Goal: Information Seeking & Learning: Learn about a topic

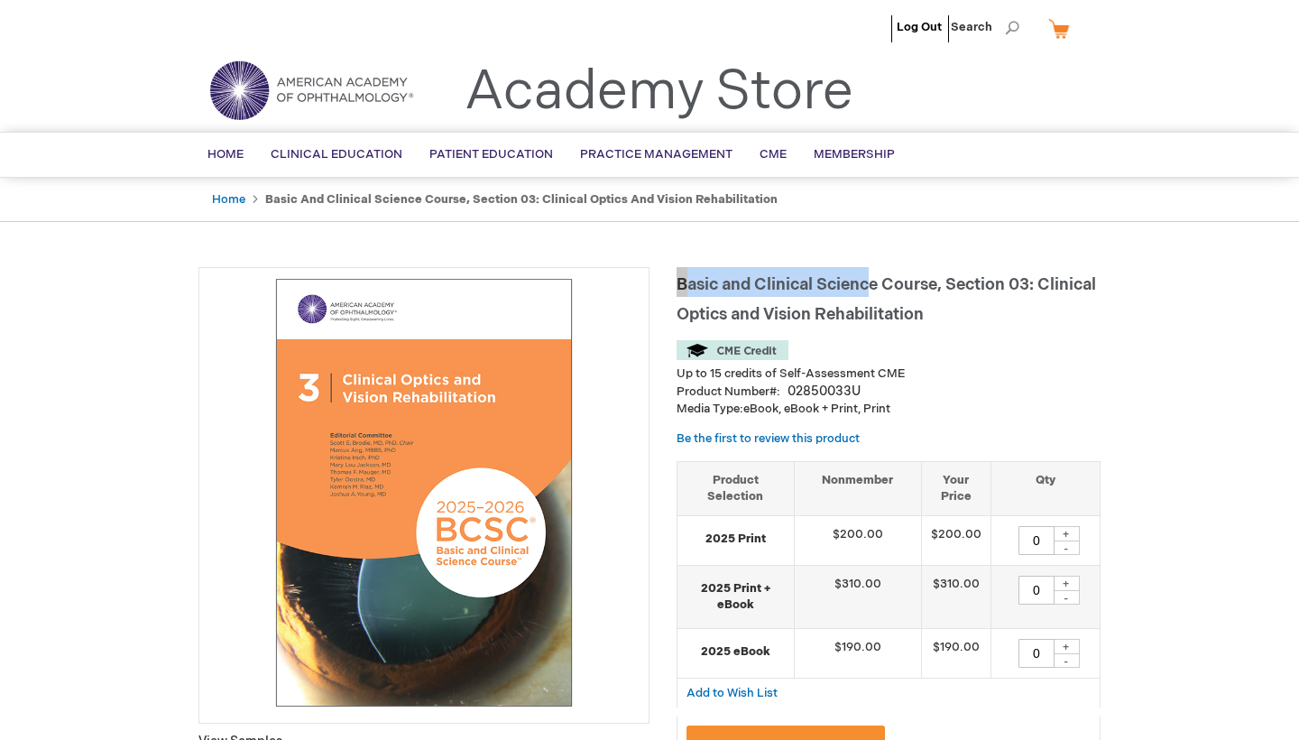
drag, startPoint x: 682, startPoint y: 273, endPoint x: 879, endPoint y: 283, distance: 197.8
click at [879, 283] on h1 "Basic and Clinical Science Course, Section 03: Clinical Optics and Vision Rehab…" at bounding box center [889, 297] width 424 height 60
drag, startPoint x: 678, startPoint y: 282, endPoint x: 911, endPoint y: 283, distance: 232.7
click at [912, 283] on h1 "Basic and Clinical Science Course, Section 03: Clinical Optics and Vision Rehab…" at bounding box center [889, 297] width 424 height 60
click at [899, 357] on div "Up to 15 credits of Self-Assessment CME" at bounding box center [889, 361] width 424 height 42
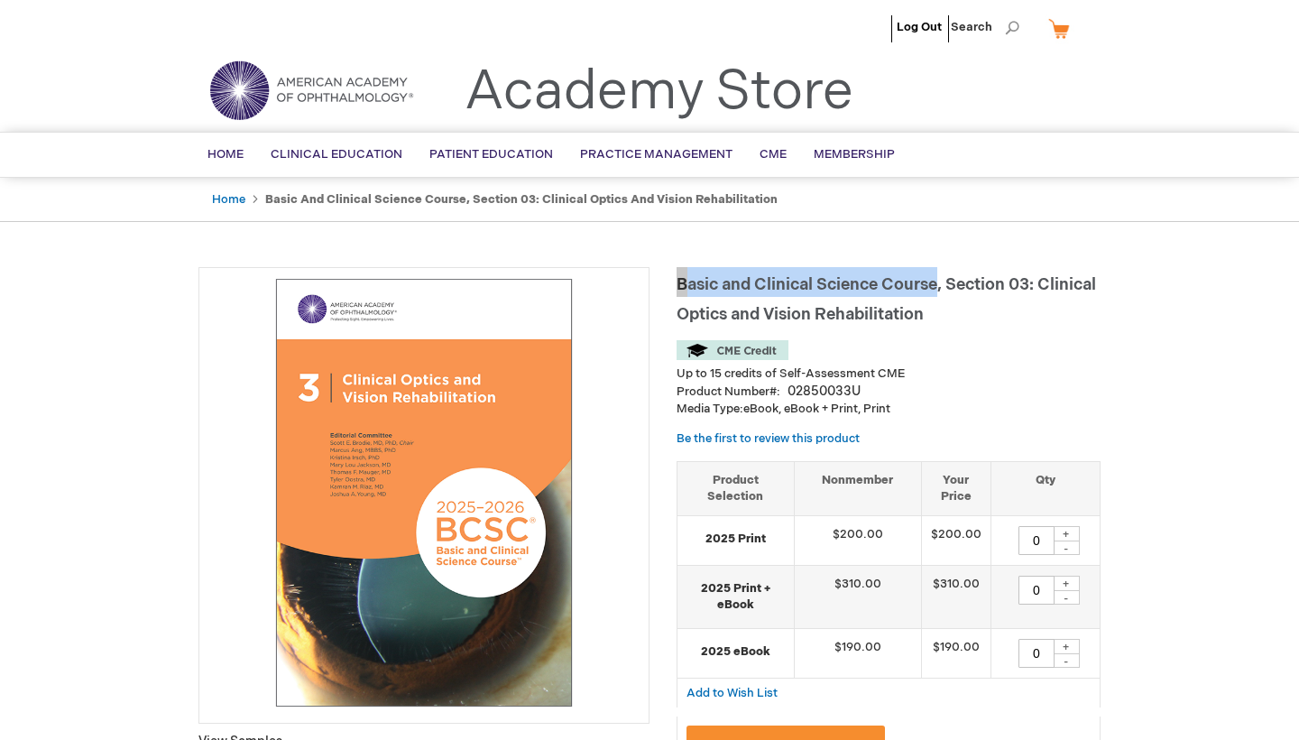
drag, startPoint x: 944, startPoint y: 283, endPoint x: 691, endPoint y: 272, distance: 253.7
click at [691, 272] on h1 "Basic and Clinical Science Course, Section 03: Clinical Optics and Vision Rehab…" at bounding box center [889, 297] width 424 height 60
click at [723, 268] on h1 "Basic and Clinical Science Course, Section 03: Clinical Optics and Vision Rehab…" at bounding box center [889, 297] width 424 height 60
drag, startPoint x: 677, startPoint y: 281, endPoint x: 941, endPoint y: 287, distance: 263.5
click at [941, 287] on h1 "Basic and Clinical Science Course, Section 03: Clinical Optics and Vision Rehab…" at bounding box center [889, 297] width 424 height 60
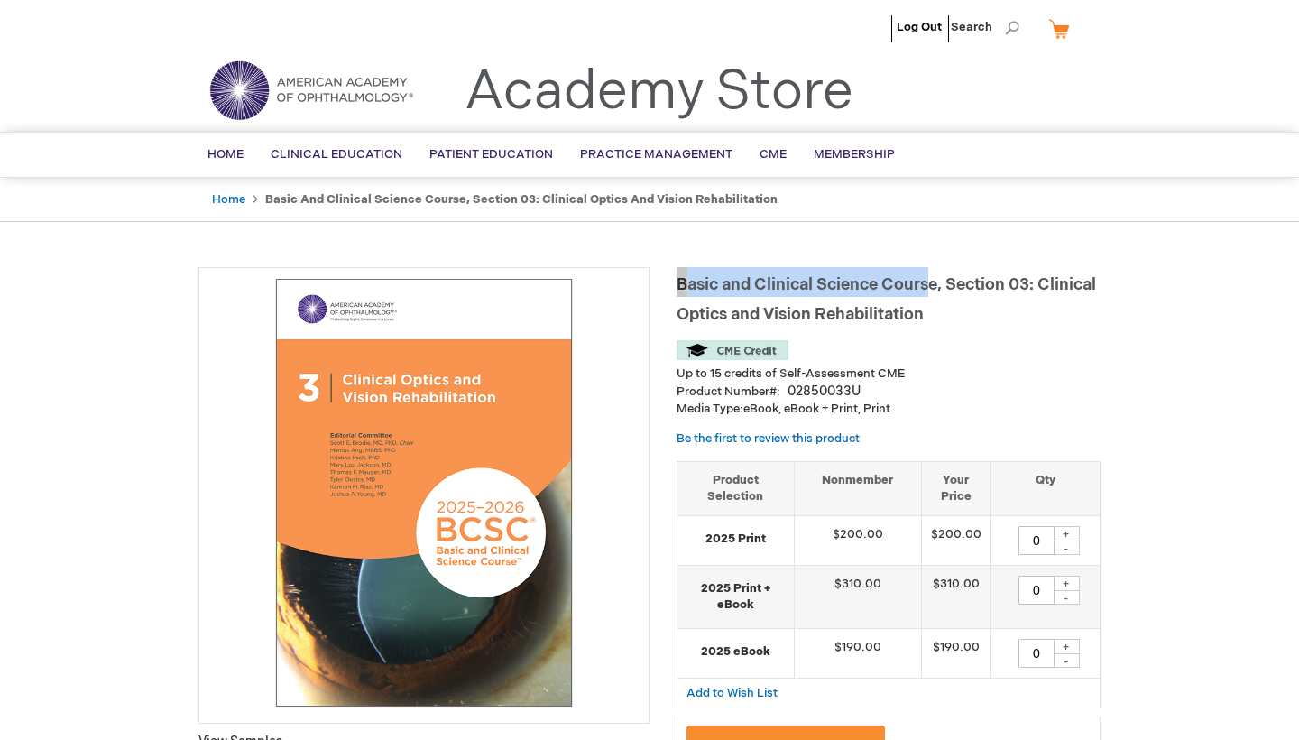
copy span "Basic and Clinical Science Cours"
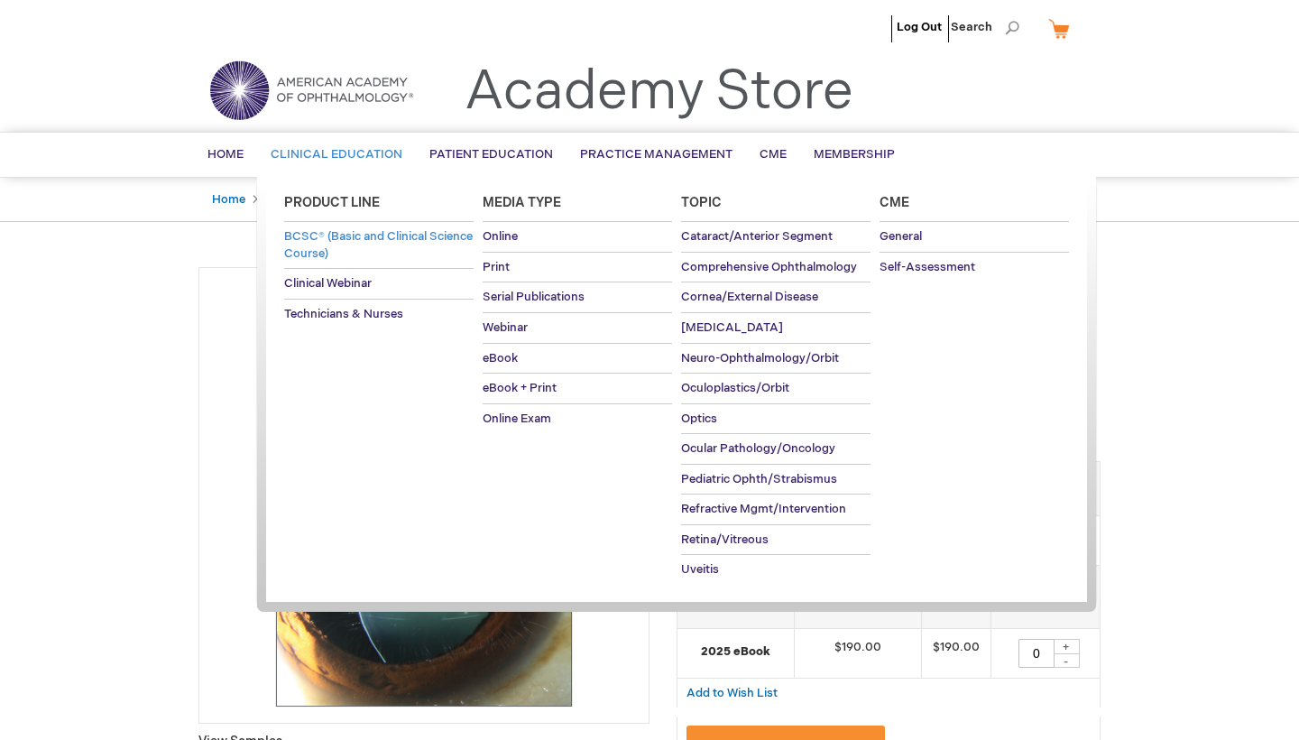
click at [343, 253] on span "BCSC® (Basic and Clinical Science Course)" at bounding box center [378, 245] width 189 height 32
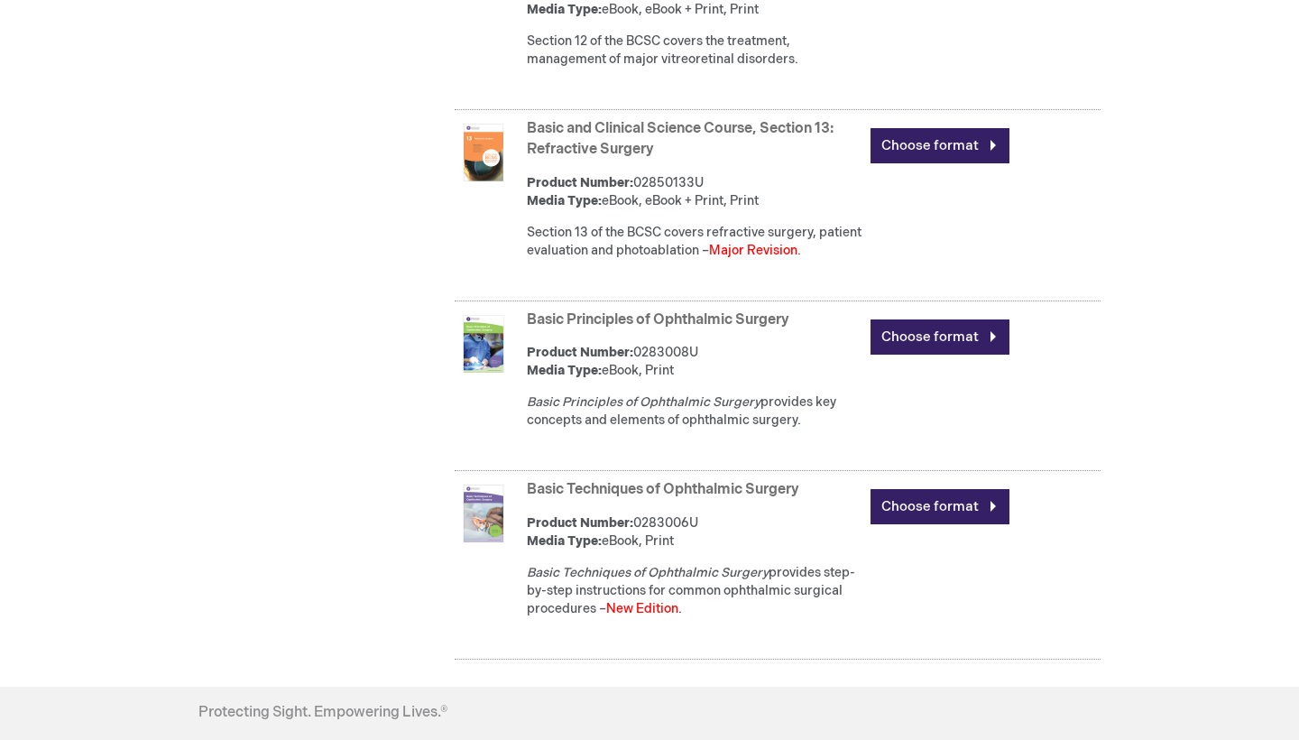
scroll to position [3150, 0]
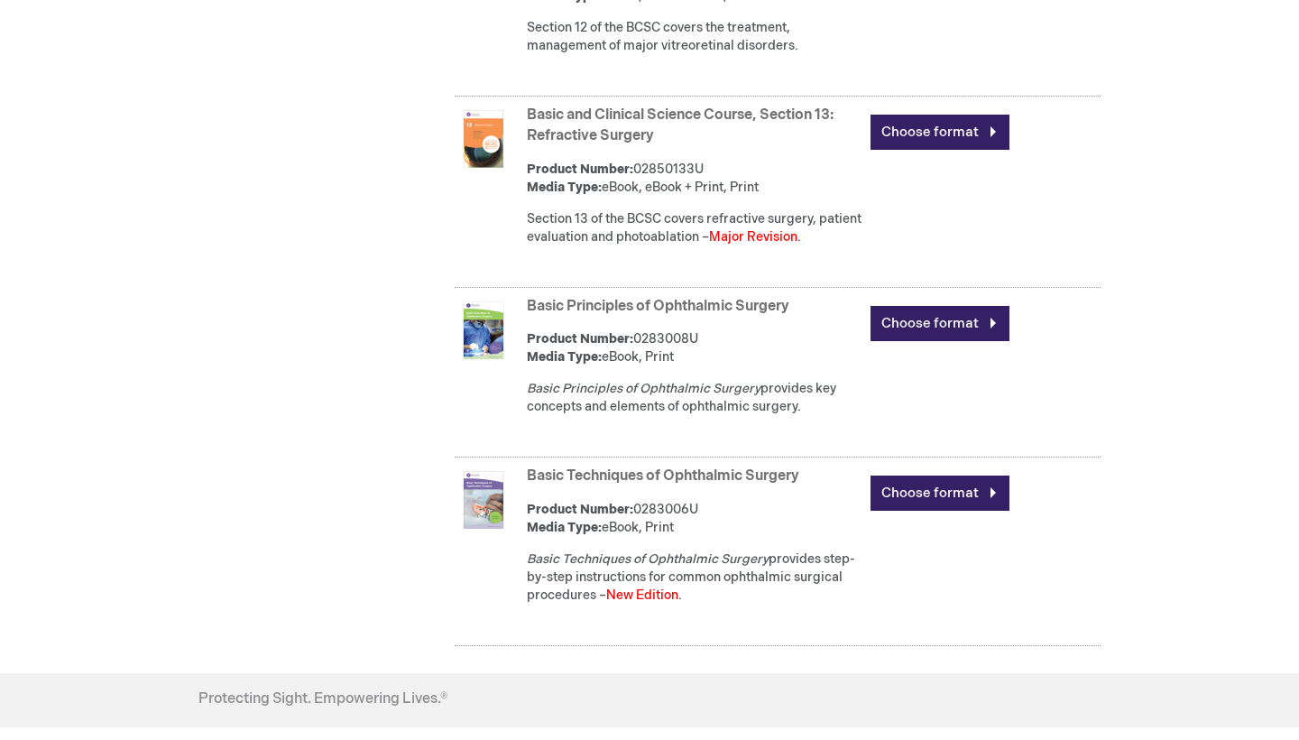
drag, startPoint x: 525, startPoint y: 118, endPoint x: 760, endPoint y: 131, distance: 235.8
click at [760, 131] on div "Basic and Clinical Science Course, Section 13: Refractive Surgery Product Numbe…" at bounding box center [778, 194] width 646 height 187
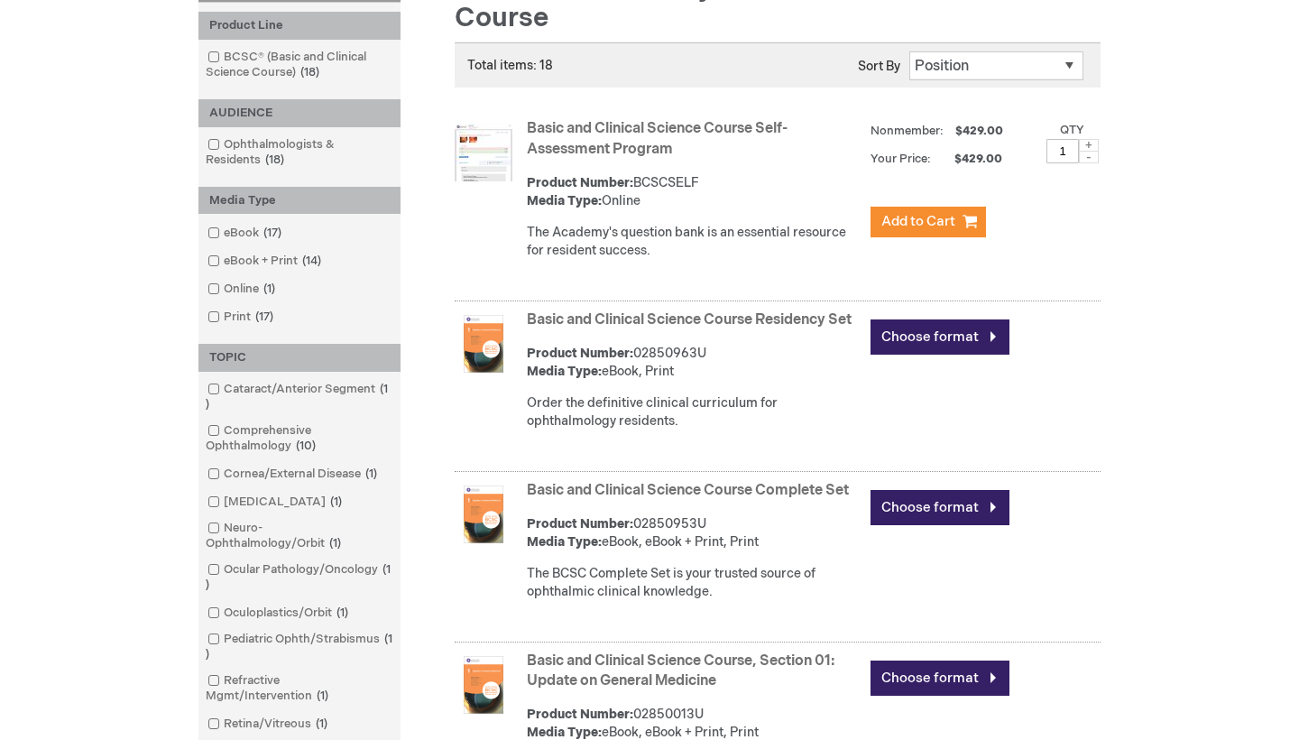
scroll to position [290, 0]
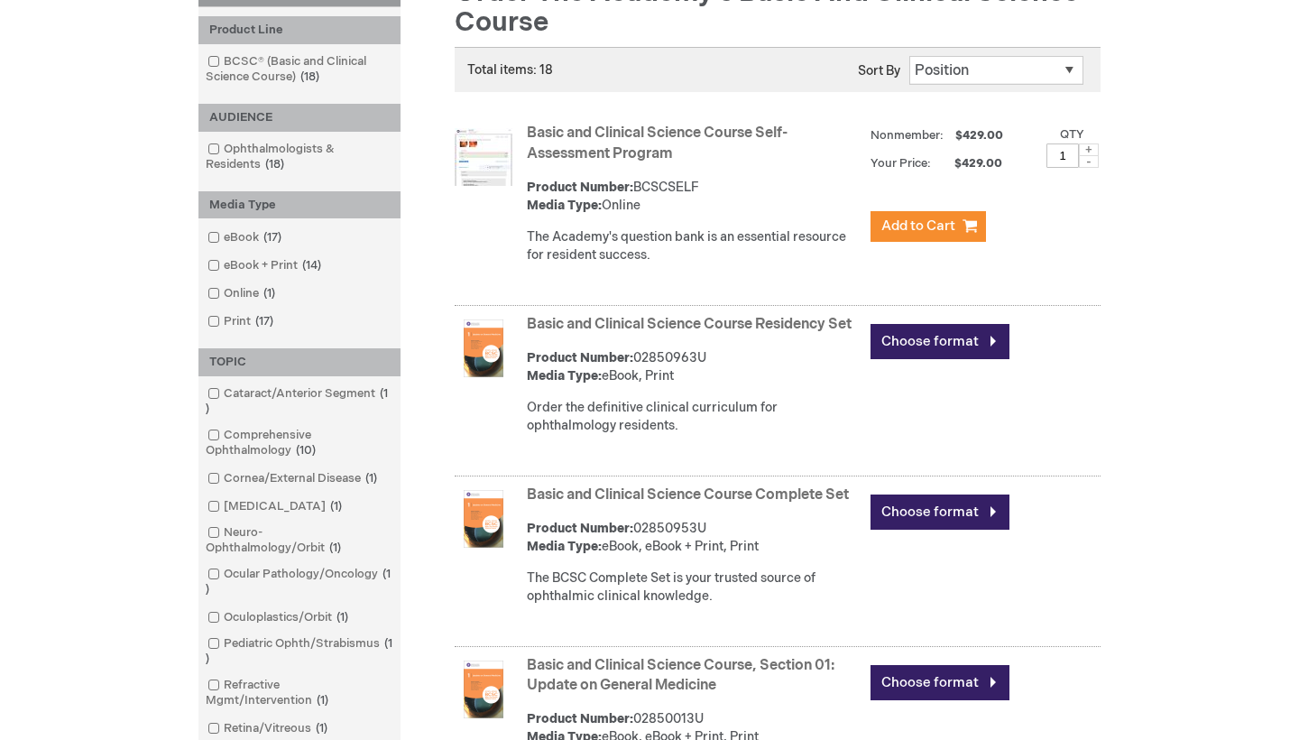
click at [535, 319] on link "Basic and Clinical Science Course Residency Set" at bounding box center [689, 324] width 325 height 17
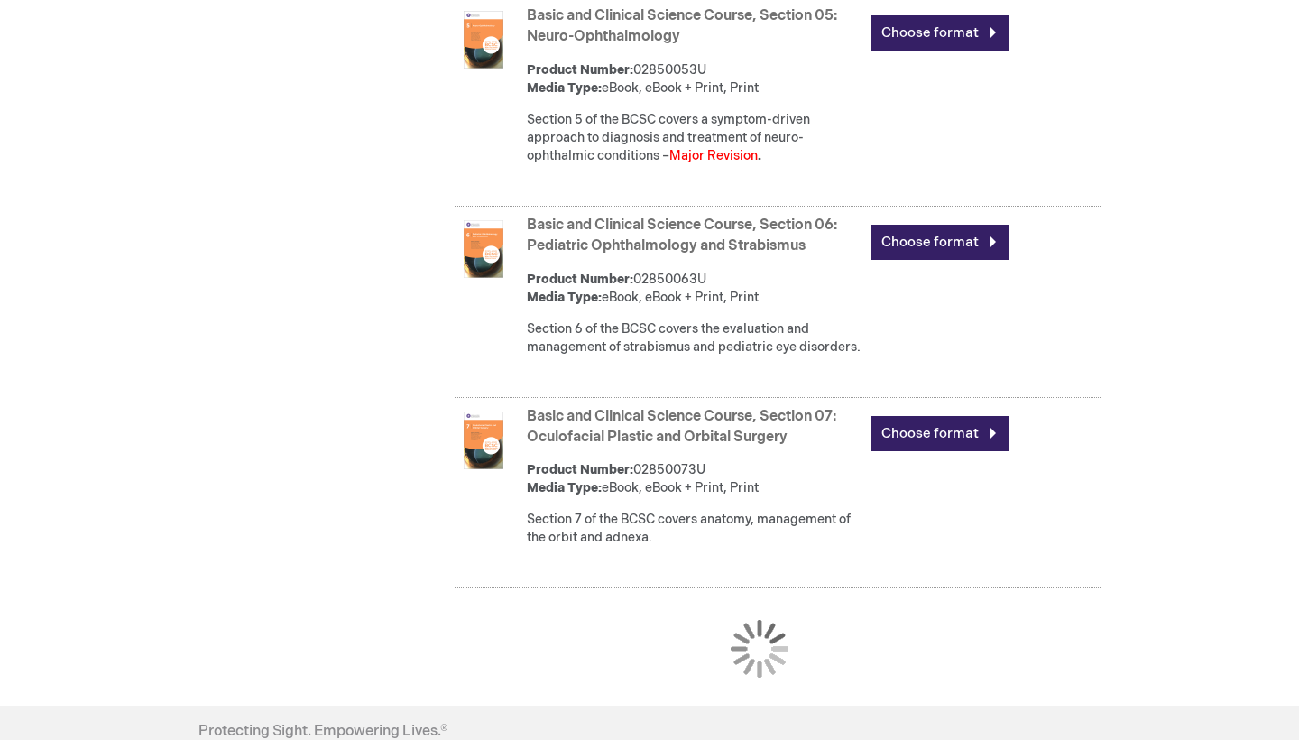
scroll to position [1705, 0]
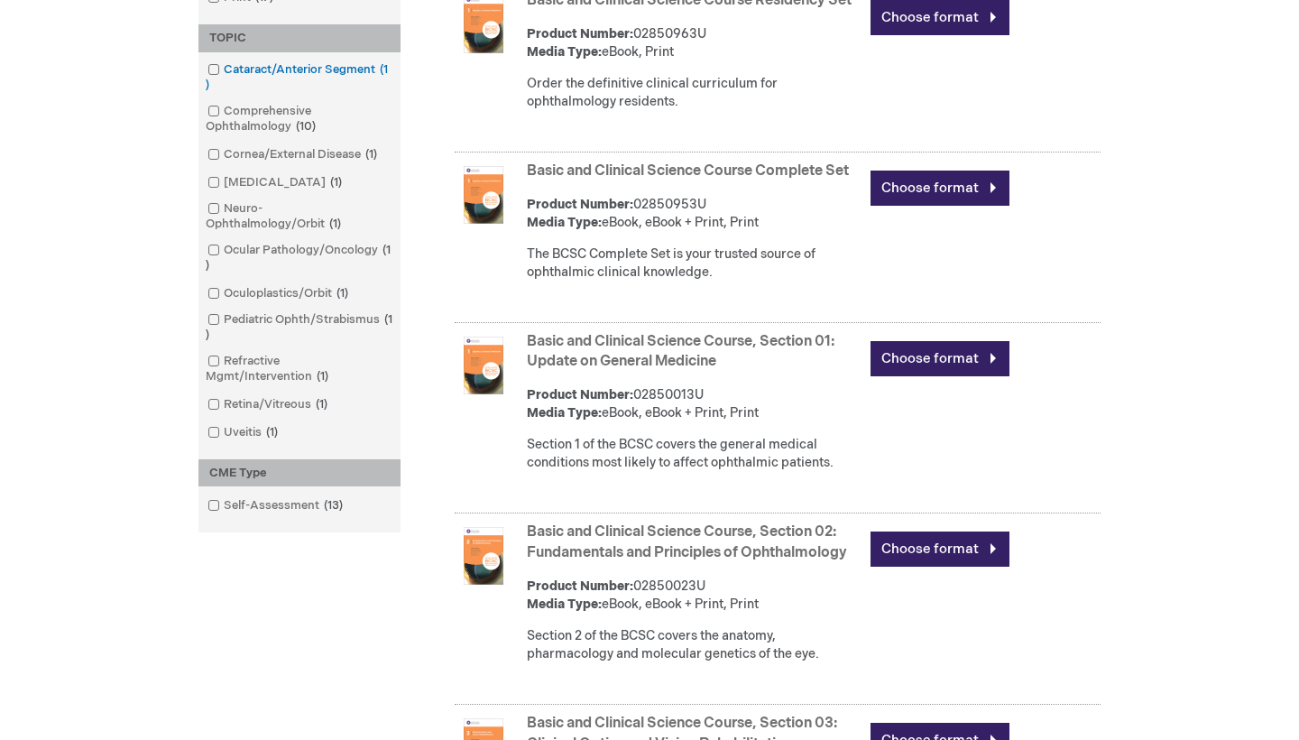
scroll to position [617, 0]
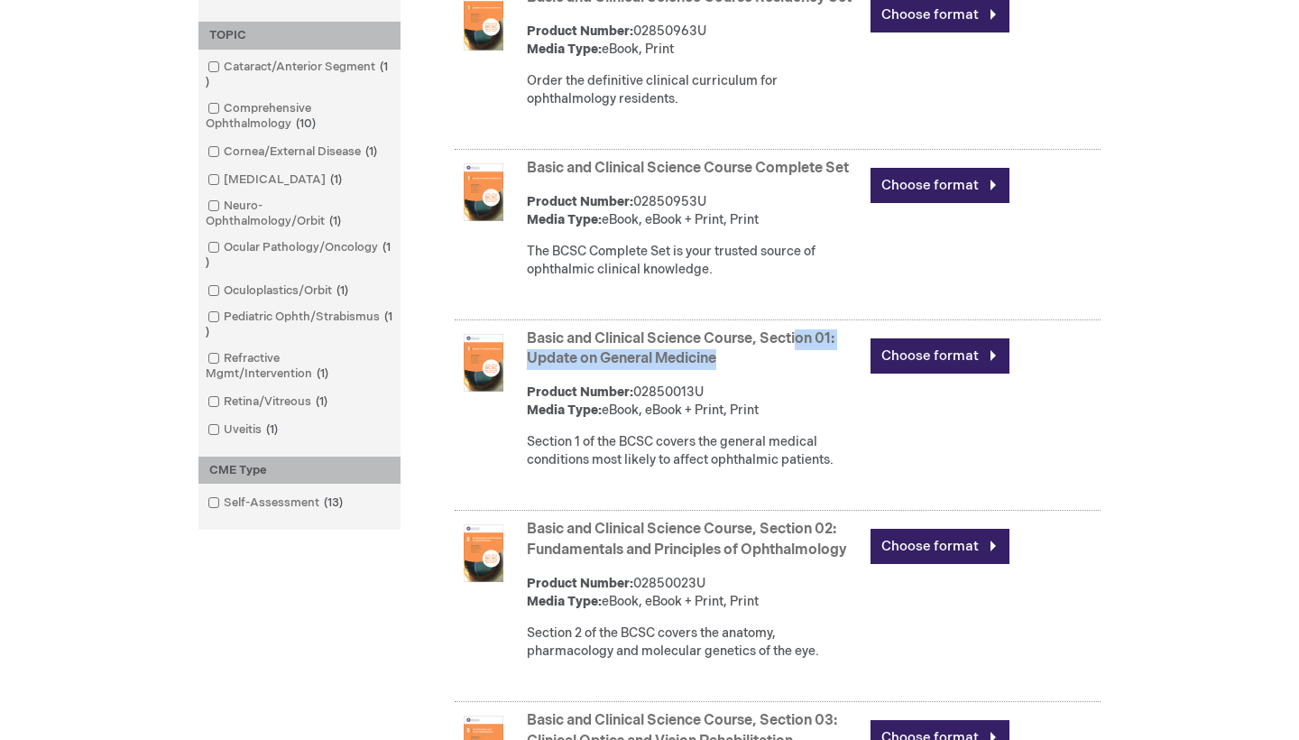
drag, startPoint x: 520, startPoint y: 352, endPoint x: 758, endPoint y: 358, distance: 238.2
click at [758, 358] on div "Basic and Clinical Science Course, Section 01: Update on General Medicine Produ…" at bounding box center [778, 418] width 646 height 187
copy link "Basic and Clinical Science Course"
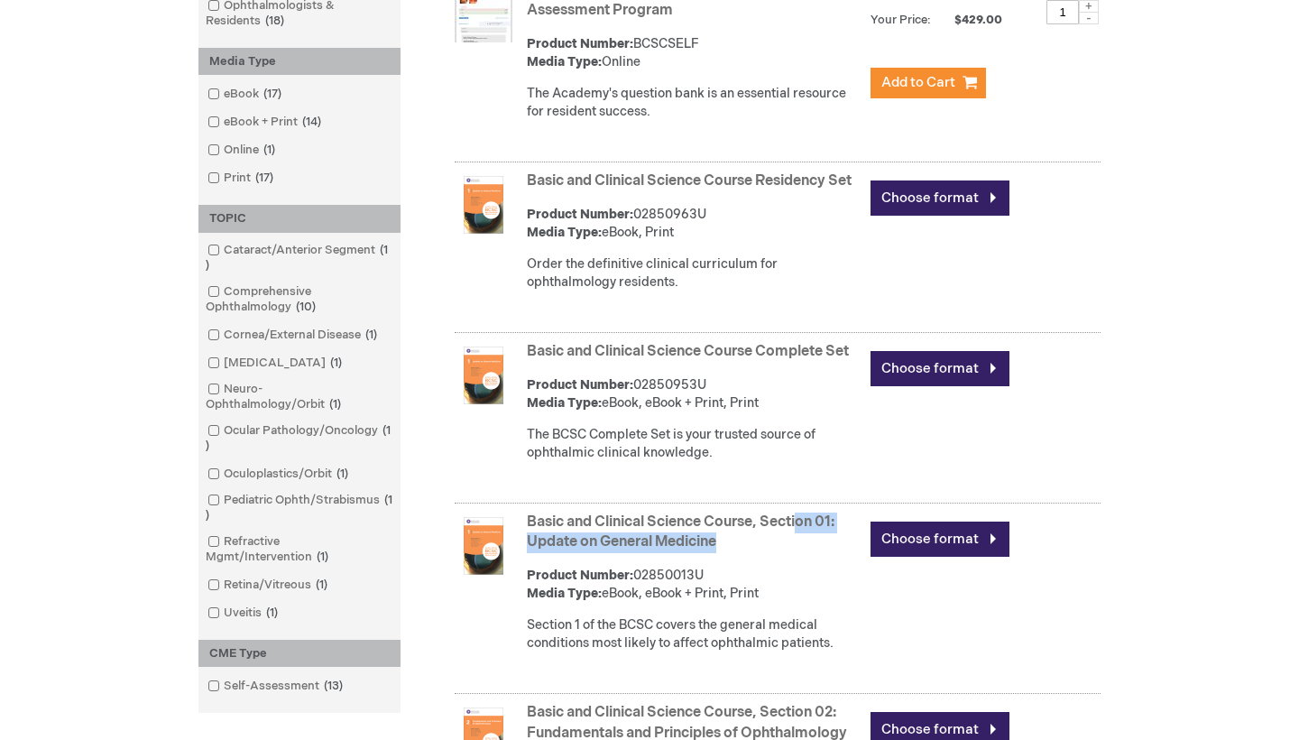
scroll to position [484, 0]
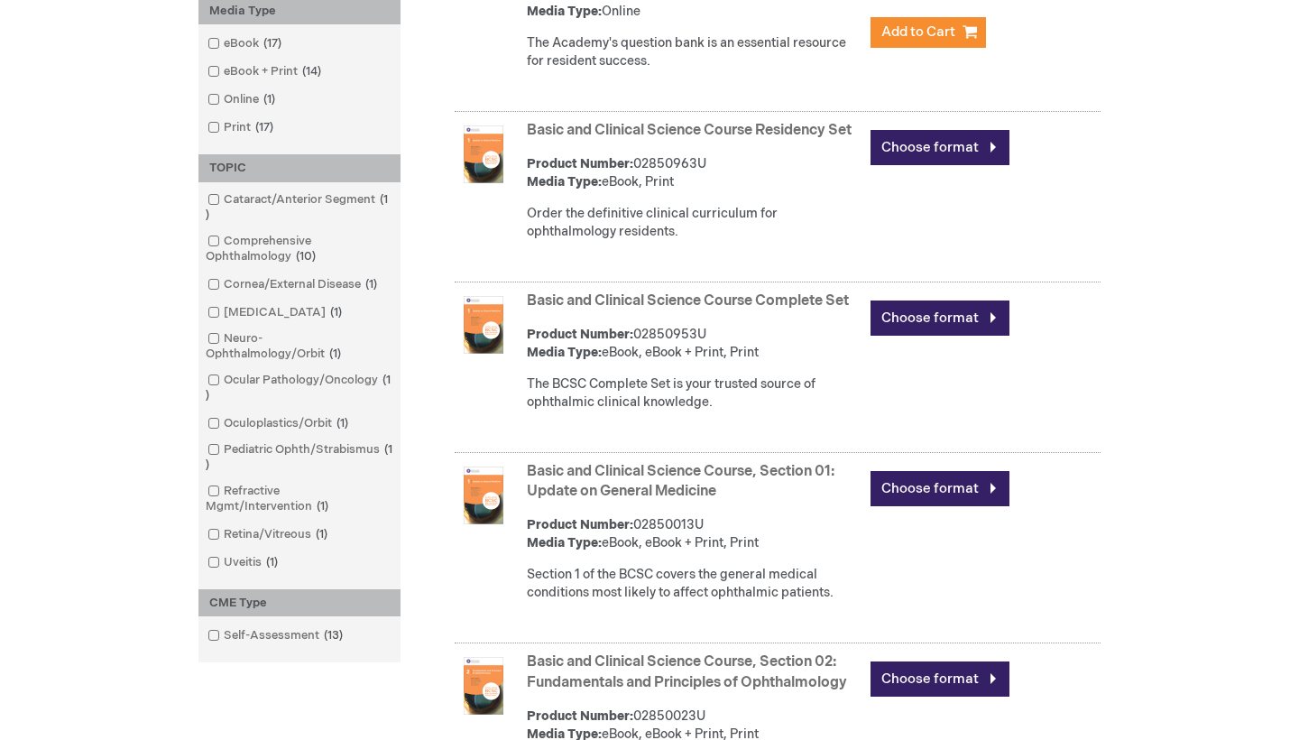
click at [767, 526] on div "Basic and Clinical Science Course, Section 01: Update on General Medicine Produ…" at bounding box center [814, 536] width 574 height 159
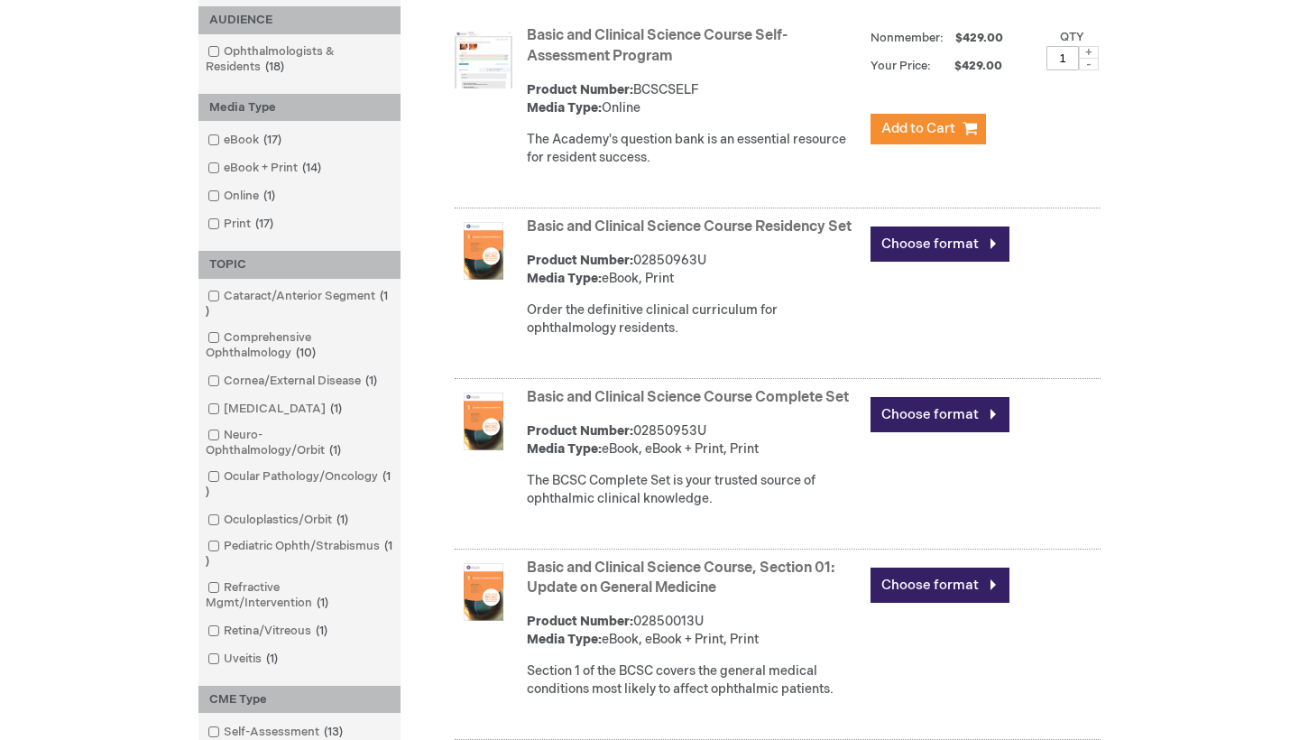
scroll to position [396, 0]
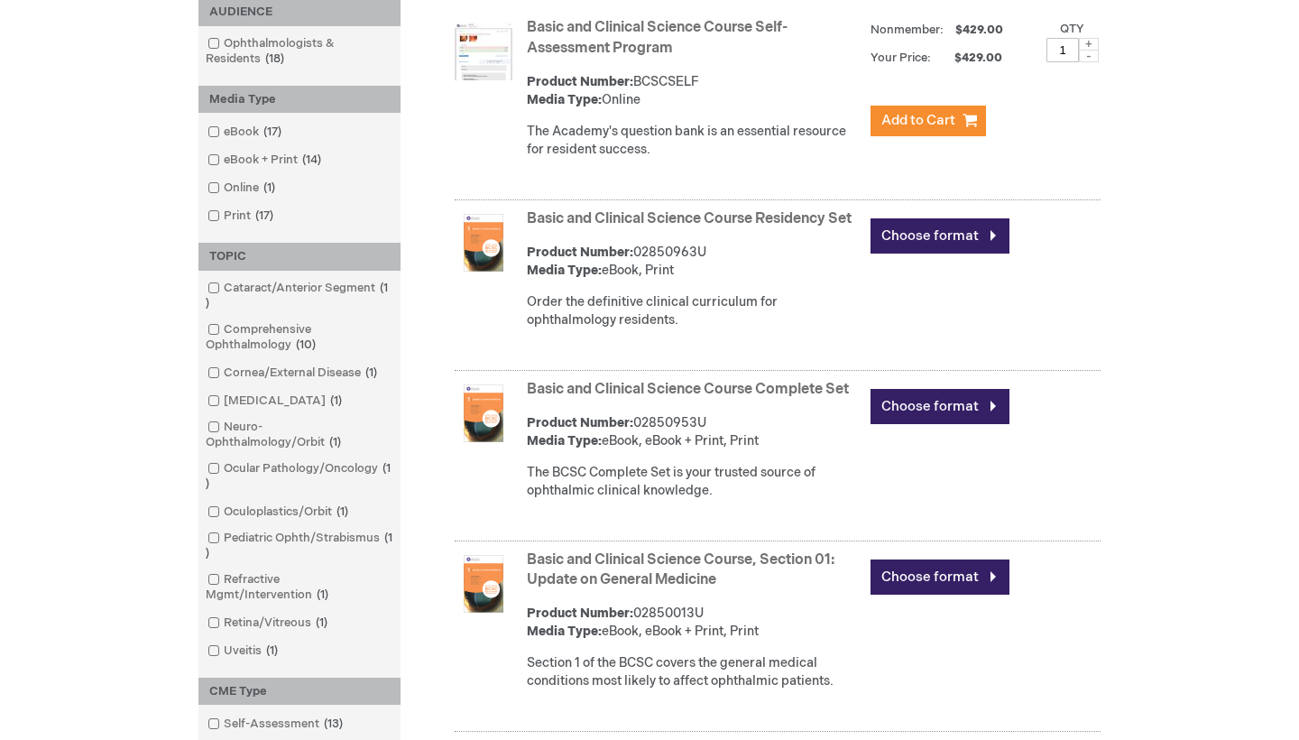
click at [616, 621] on strong "Product Number:" at bounding box center [580, 612] width 106 height 15
drag, startPoint x: 726, startPoint y: 601, endPoint x: 521, endPoint y: 576, distance: 206.3
click at [521, 576] on div "Basic and Clinical Science Course, Section 01: Update on General Medicine Produ…" at bounding box center [778, 639] width 646 height 187
copy link "Basic and Clinical Science Course, Section 01: Update on General Medicine"
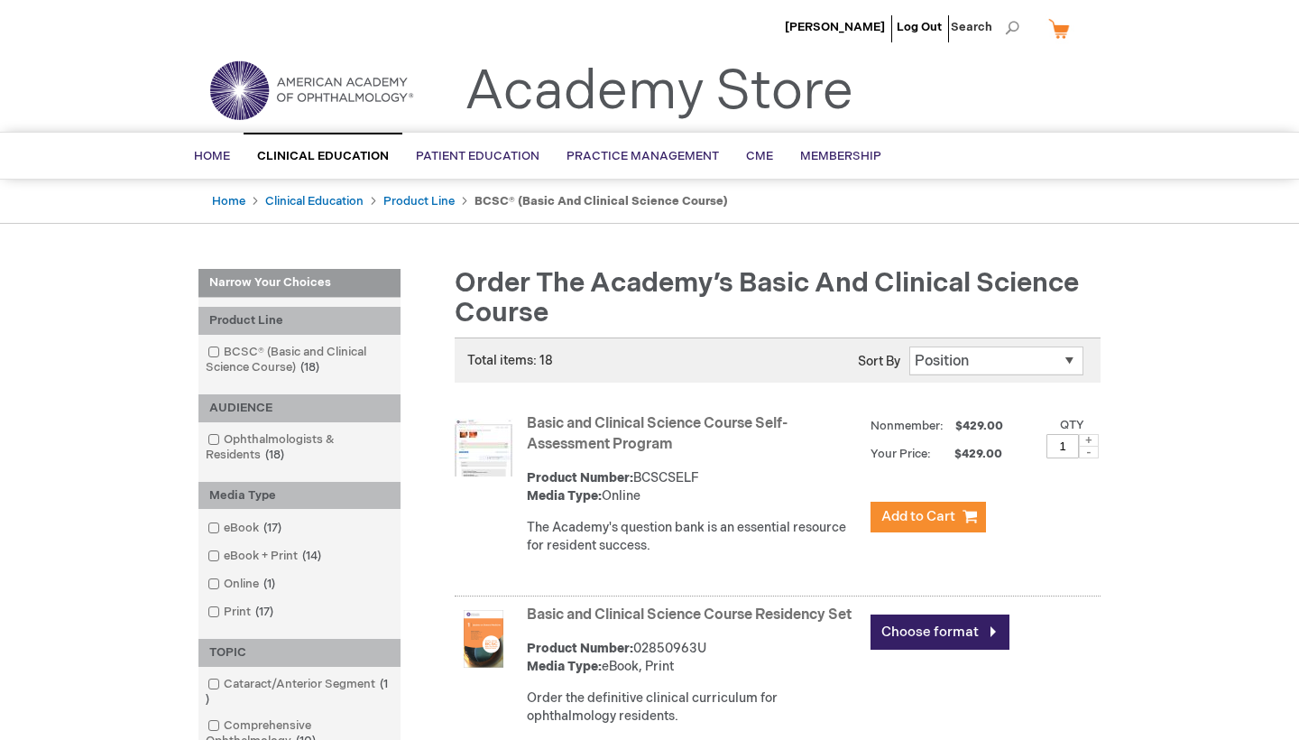
scroll to position [0, 0]
